Goal: Transaction & Acquisition: Purchase product/service

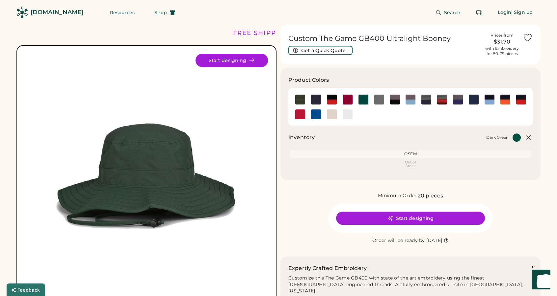
click at [241, 62] on button "Start designing" at bounding box center [232, 60] width 72 height 13
